Goal: Task Accomplishment & Management: Complete application form

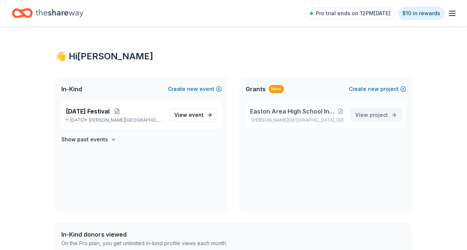
click at [367, 116] on span "View project" at bounding box center [371, 115] width 33 height 9
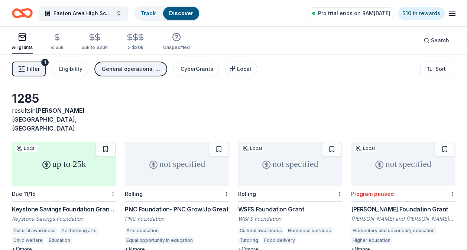
click at [42, 156] on div "up to 25k" at bounding box center [64, 164] width 104 height 45
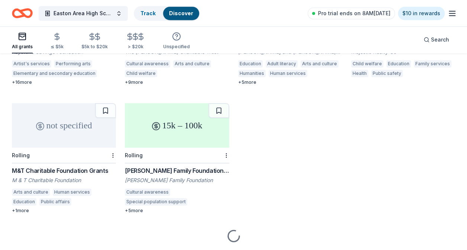
scroll to position [297, 0]
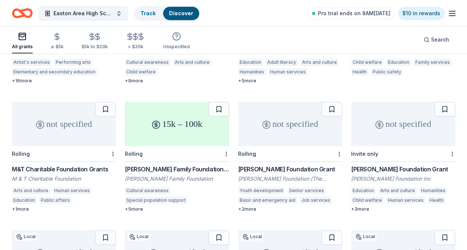
drag, startPoint x: 64, startPoint y: 111, endPoint x: 103, endPoint y: 121, distance: 40.3
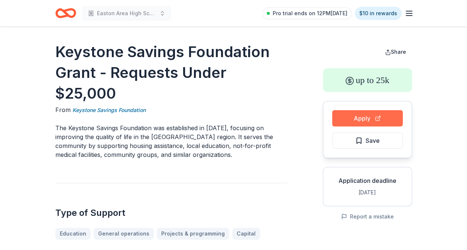
click at [337, 121] on button "Apply" at bounding box center [367, 118] width 71 height 16
drag, startPoint x: 52, startPoint y: 46, endPoint x: 166, endPoint y: 71, distance: 117.2
click at [56, 55] on h1 "Keystone Savings Foundation Grant - Requests Under $25,000" at bounding box center [171, 73] width 232 height 62
drag, startPoint x: 56, startPoint y: 55, endPoint x: 189, endPoint y: 74, distance: 135.2
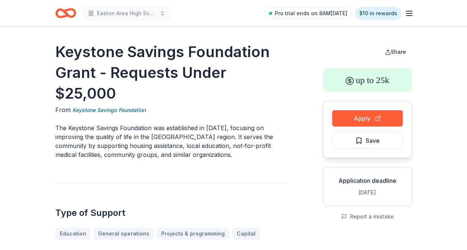
click at [189, 74] on h1 "Keystone Savings Foundation Grant - Requests Under $25,000" at bounding box center [171, 73] width 232 height 62
click at [57, 51] on h1 "Keystone Savings Foundation Grant - Requests Under $25,000" at bounding box center [171, 73] width 232 height 62
drag, startPoint x: 57, startPoint y: 51, endPoint x: 82, endPoint y: 51, distance: 24.9
click at [58, 51] on h1 "Keystone Savings Foundation Grant - Requests Under $25,000" at bounding box center [171, 73] width 232 height 62
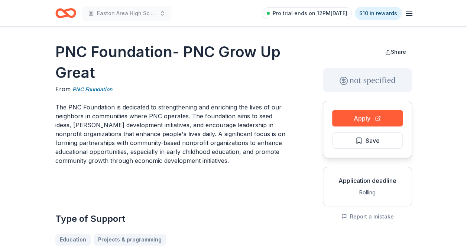
click at [369, 118] on button "Apply" at bounding box center [367, 118] width 71 height 16
click at [374, 117] on button "Apply" at bounding box center [367, 118] width 71 height 16
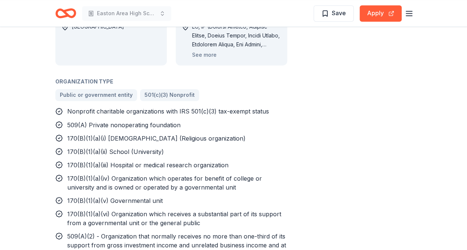
scroll to position [669, 0]
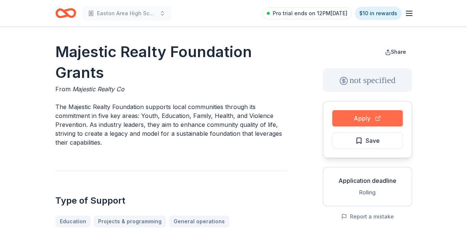
click at [352, 123] on button "Apply" at bounding box center [367, 118] width 71 height 16
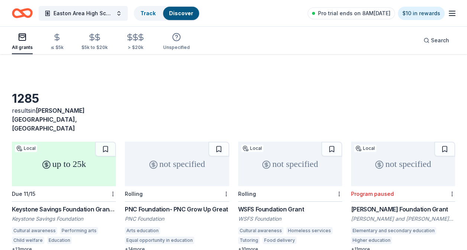
scroll to position [297, 0]
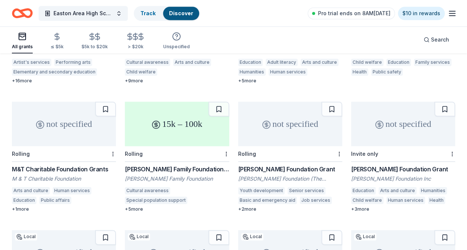
click at [17, 13] on icon "Home" at bounding box center [22, 12] width 21 height 17
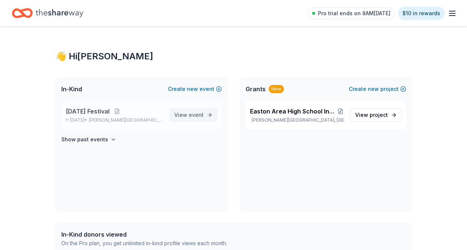
click at [182, 113] on span "View event" at bounding box center [188, 115] width 29 height 9
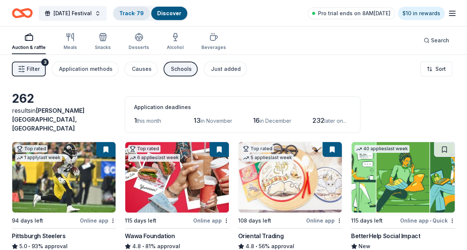
click at [136, 12] on link "Track · 79" at bounding box center [131, 13] width 25 height 6
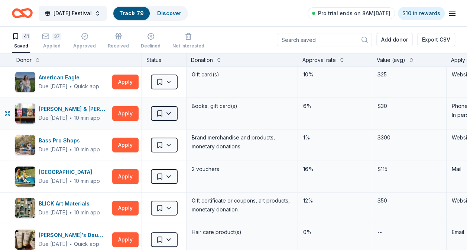
click at [169, 113] on html "Mardi Gras Festival Track · 79 Discover Pro trial ends on 8AM, 10/14 $10 in rew…" at bounding box center [233, 125] width 467 height 250
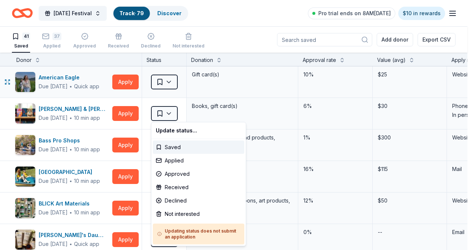
click at [217, 82] on html "Mardi Gras Festival Track · 79 Discover Pro trial ends on 8AM, 10/14 $10 in rew…" at bounding box center [236, 125] width 473 height 250
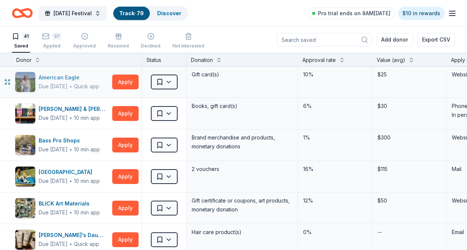
click at [69, 75] on div "American Eagle" at bounding box center [69, 77] width 61 height 9
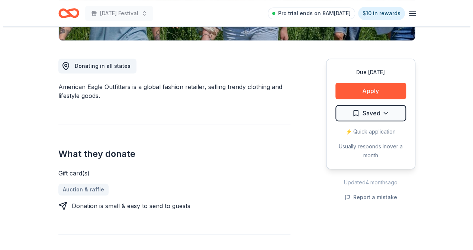
scroll to position [186, 0]
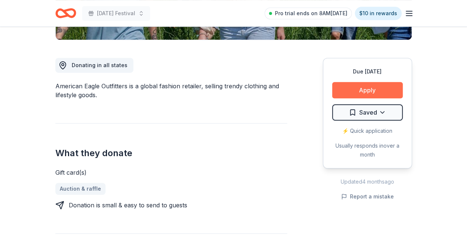
click at [359, 89] on button "Apply" at bounding box center [367, 90] width 71 height 16
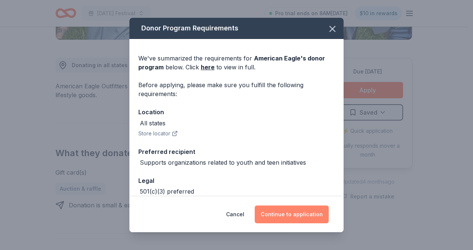
click at [298, 215] on button "Continue to application" at bounding box center [291, 215] width 74 height 18
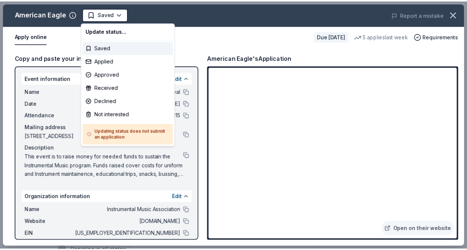
scroll to position [0, 0]
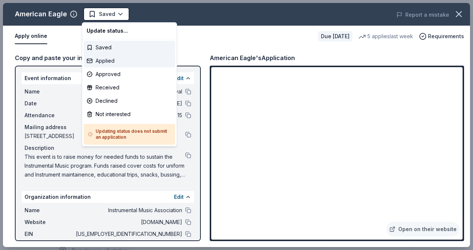
click at [129, 62] on div "Applied" at bounding box center [129, 60] width 91 height 13
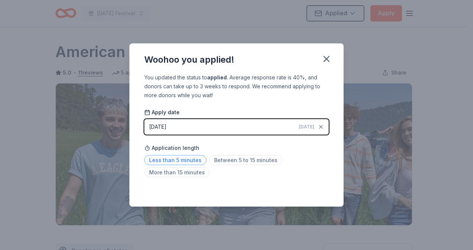
click at [192, 163] on span "Less than 5 minutes" at bounding box center [175, 160] width 62 height 10
click at [324, 59] on icon "button" at bounding box center [326, 59] width 10 height 10
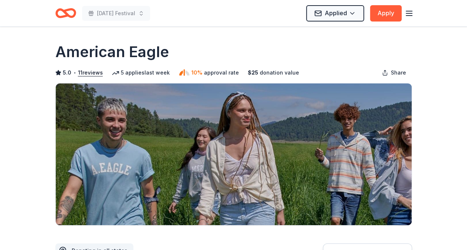
click at [70, 12] on icon "Home" at bounding box center [65, 12] width 21 height 17
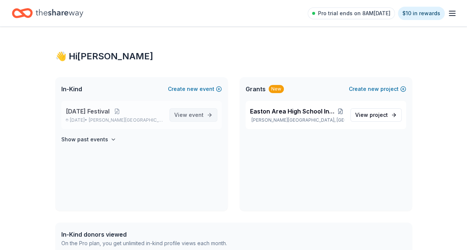
click at [202, 119] on span "View event" at bounding box center [188, 115] width 29 height 9
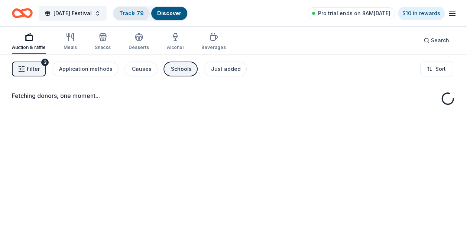
click at [144, 16] on link "Track · 79" at bounding box center [131, 13] width 25 height 6
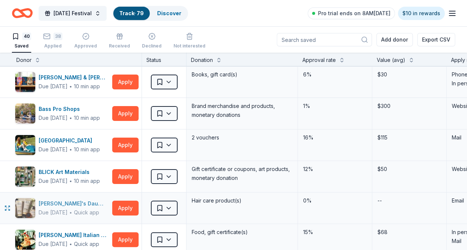
click at [73, 203] on div "Carol's Daughter" at bounding box center [74, 204] width 71 height 9
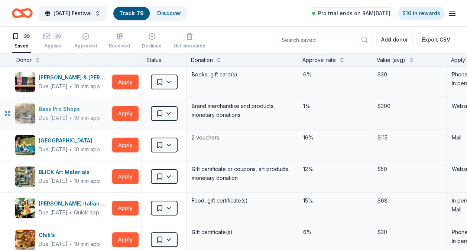
click at [74, 109] on div "Bass Pro Shops" at bounding box center [69, 109] width 61 height 9
click at [171, 114] on html "<1% Mardi Gras Festival Track · 79 Discover Pro trial ends on 8AM, 10/14 $10 in…" at bounding box center [233, 125] width 467 height 250
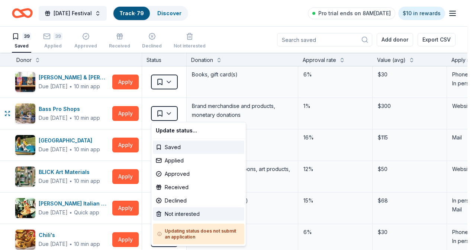
click at [185, 217] on div "Not interested" at bounding box center [198, 214] width 91 height 13
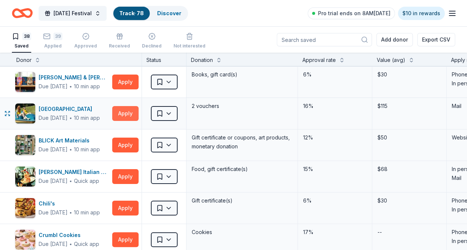
click at [119, 113] on button "Apply" at bounding box center [125, 113] width 26 height 15
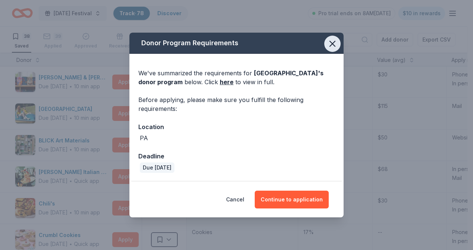
click at [334, 46] on icon "button" at bounding box center [332, 43] width 5 height 5
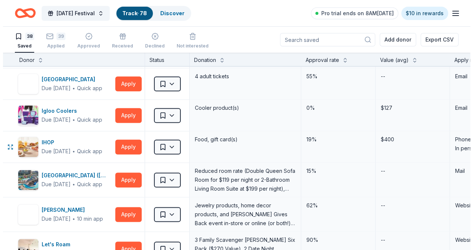
scroll to position [483, 0]
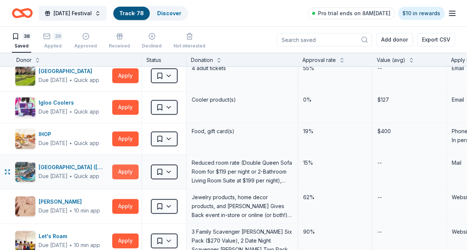
click at [130, 168] on button "Apply" at bounding box center [125, 172] width 26 height 15
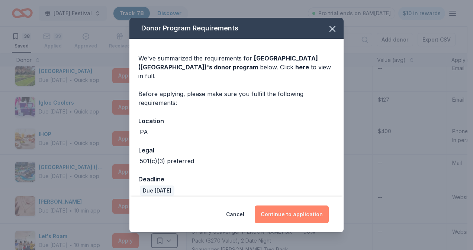
click at [273, 214] on button "Continue to application" at bounding box center [291, 215] width 74 height 18
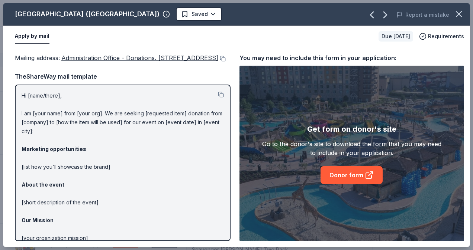
drag, startPoint x: 88, startPoint y: 66, endPoint x: 66, endPoint y: 57, distance: 23.8
click at [63, 55] on div "Mailing address : Administration Office - Donations, PO Box B, Pocono Manor, PA…" at bounding box center [122, 58] width 215 height 10
drag, startPoint x: 81, startPoint y: 16, endPoint x: 32, endPoint y: 8, distance: 50.0
click at [32, 8] on div "Kalahari Resorts (PA)" at bounding box center [87, 14] width 145 height 12
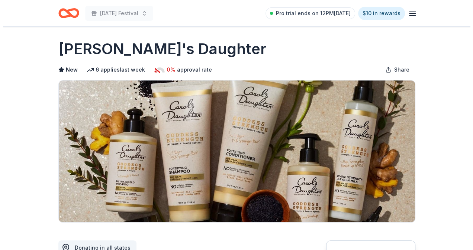
scroll to position [186, 0]
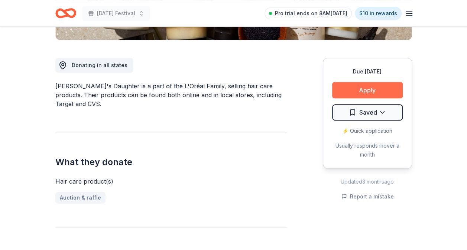
click at [366, 90] on button "Apply" at bounding box center [367, 90] width 71 height 16
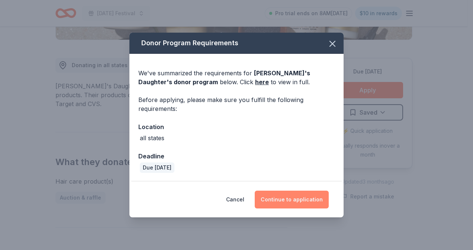
click at [295, 200] on button "Continue to application" at bounding box center [291, 200] width 74 height 18
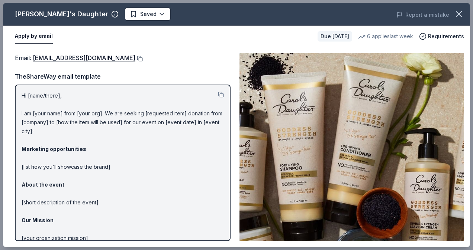
click at [140, 58] on button at bounding box center [138, 59] width 7 height 6
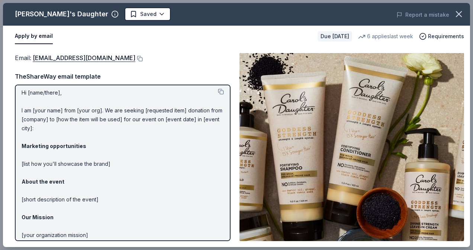
scroll to position [0, 0]
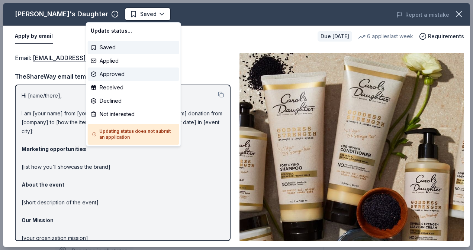
click at [131, 74] on div "Approved" at bounding box center [133, 74] width 91 height 13
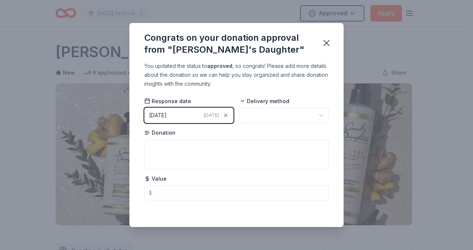
drag, startPoint x: 327, startPoint y: 45, endPoint x: 346, endPoint y: 14, distance: 36.1
click at [327, 44] on icon "button" at bounding box center [326, 43] width 10 height 10
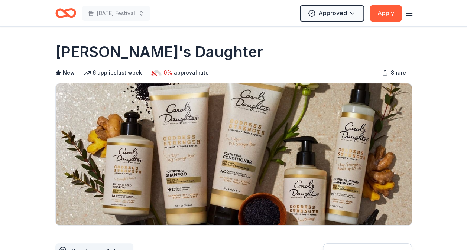
click at [346, 13] on html "Mardi Gras Festival Approved Apply Due in 106 days Share Carol's Daughter New 6…" at bounding box center [233, 125] width 467 height 250
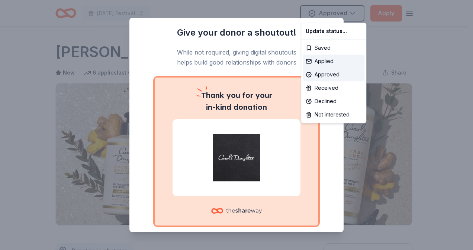
click at [329, 63] on div "Applied" at bounding box center [333, 61] width 62 height 13
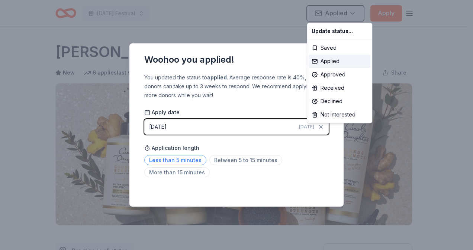
click at [182, 160] on html "Mardi Gras Festival Applied Apply Due in 106 days Share Carol's Daughter New 6 …" at bounding box center [236, 125] width 473 height 250
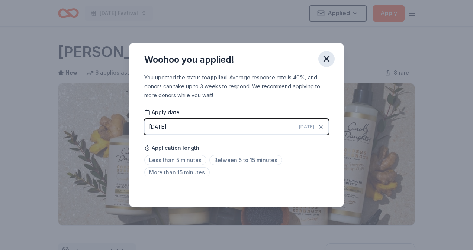
click at [327, 59] on icon "button" at bounding box center [326, 58] width 5 height 5
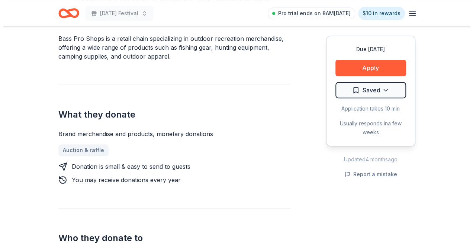
scroll to position [334, 0]
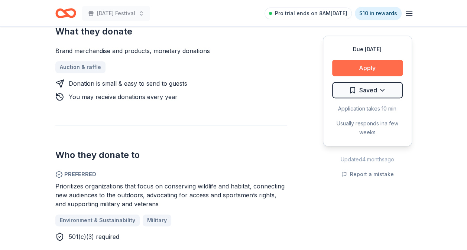
click at [386, 71] on button "Apply" at bounding box center [367, 68] width 71 height 16
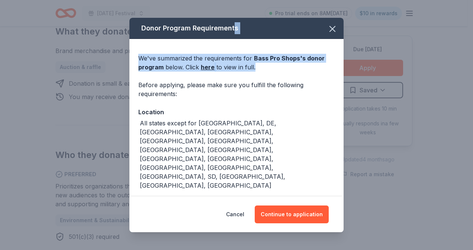
drag, startPoint x: 234, startPoint y: 32, endPoint x: 372, endPoint y: 61, distance: 140.8
click at [372, 61] on div "Donor Program Requirements We've summarized the requirements for Bass Pro Shops…" at bounding box center [236, 125] width 473 height 250
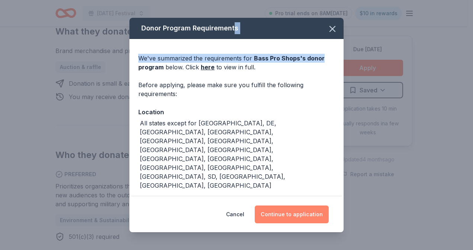
click at [290, 213] on button "Continue to application" at bounding box center [291, 215] width 74 height 18
